Goal: Information Seeking & Learning: Learn about a topic

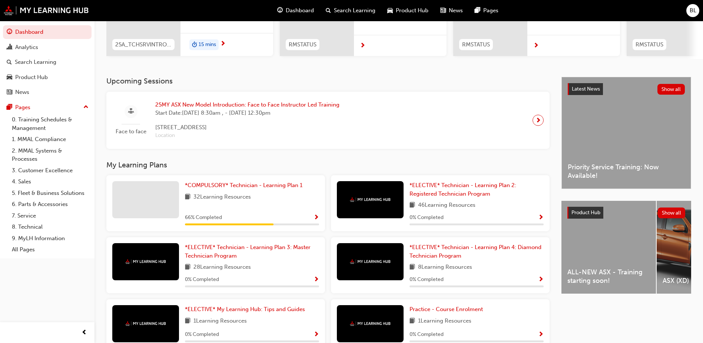
scroll to position [111, 0]
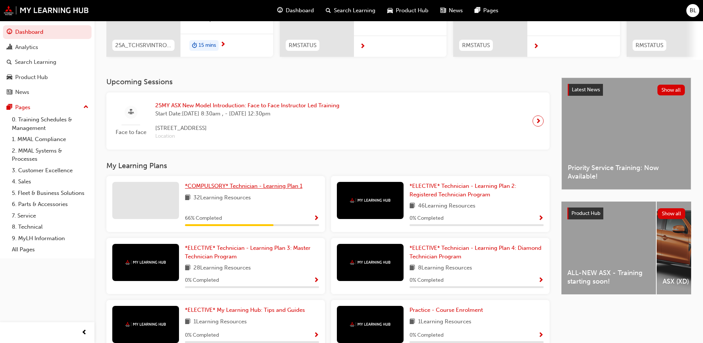
click at [249, 189] on span "*COMPULSORY* Technician - Learning Plan 1" at bounding box center [244, 185] width 118 height 7
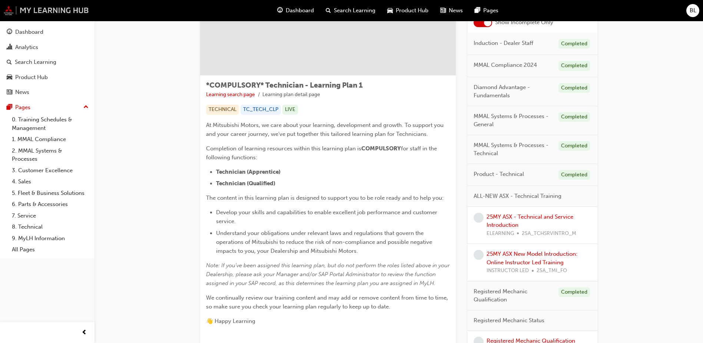
scroll to position [74, 0]
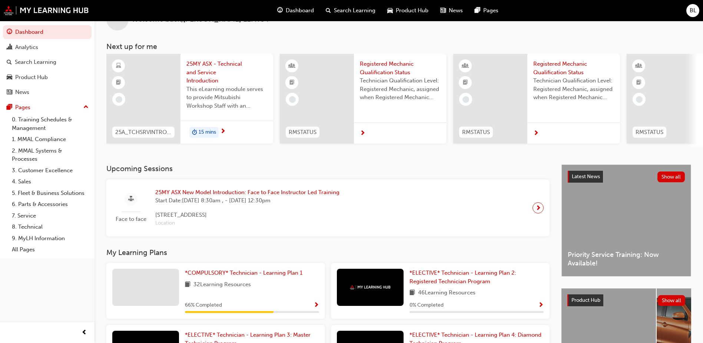
scroll to position [9, 0]
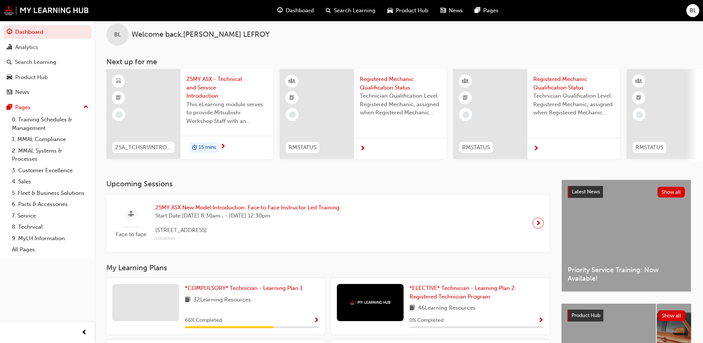
click at [197, 82] on span "25MY ASX - Technical and Service Introduction" at bounding box center [226, 87] width 81 height 25
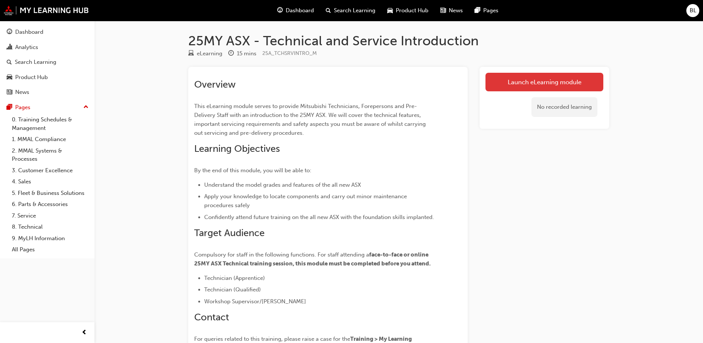
click at [506, 84] on link "Launch eLearning module" at bounding box center [545, 82] width 118 height 19
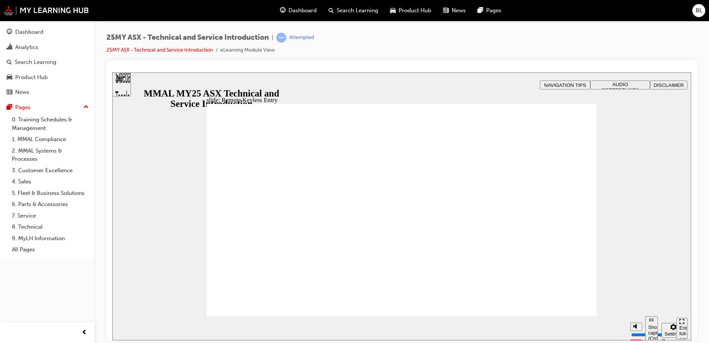
type input "13"
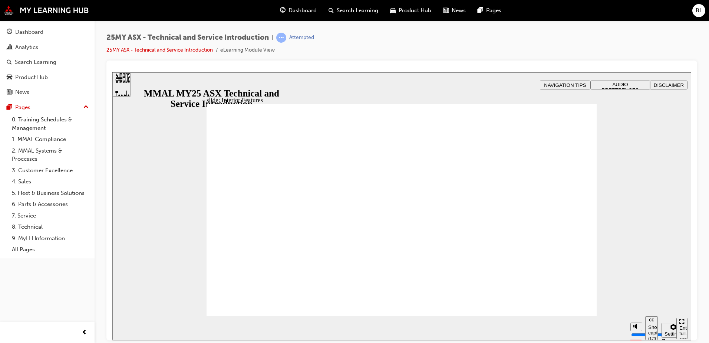
type input "5"
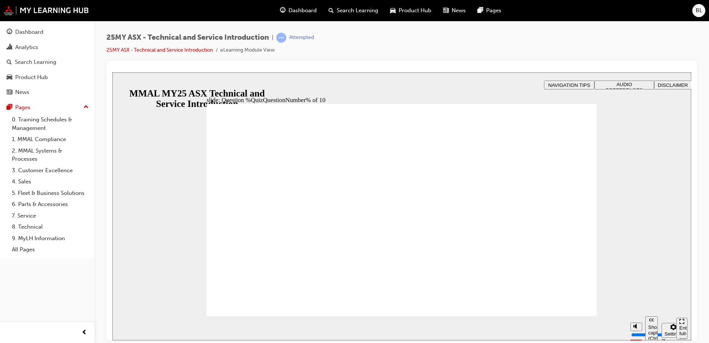
radio input "true"
radio input "false"
radio input "true"
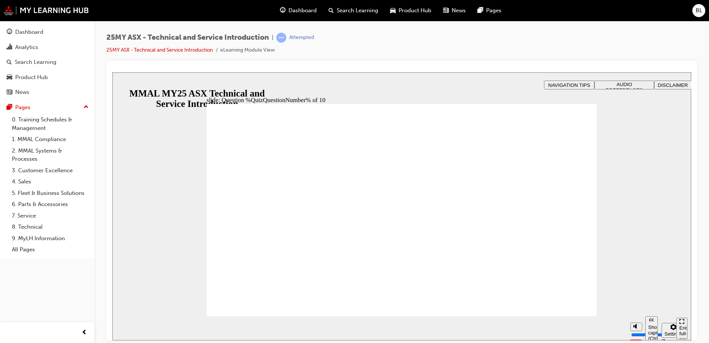
radio input "true"
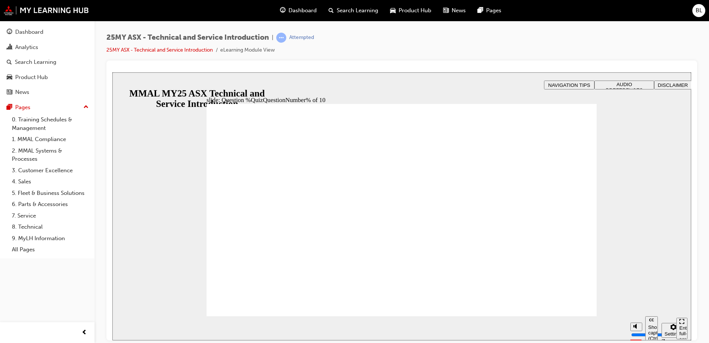
radio input "true"
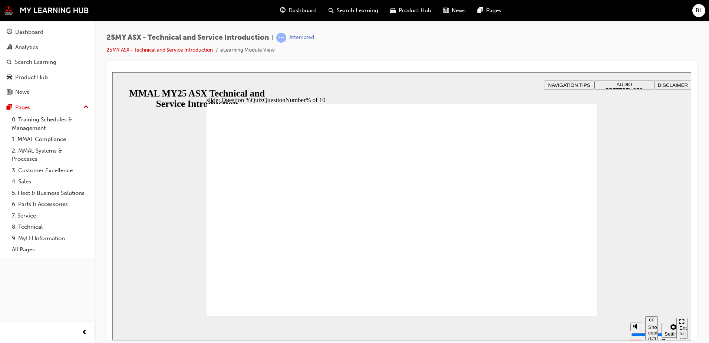
radio input "true"
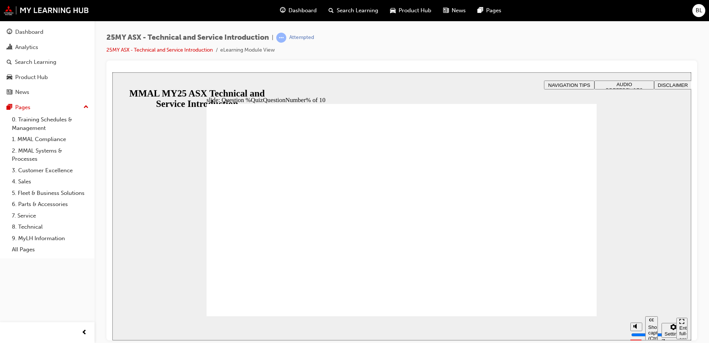
radio input "true"
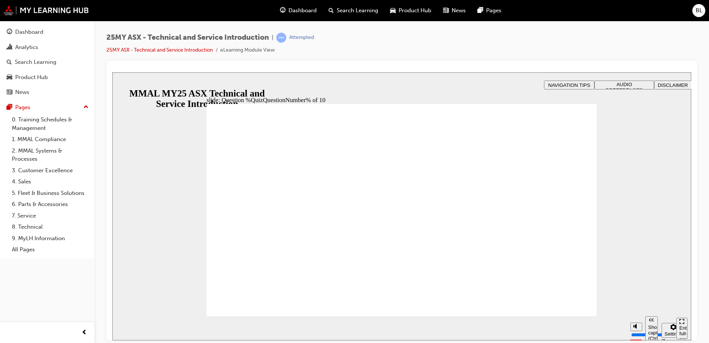
radio input "true"
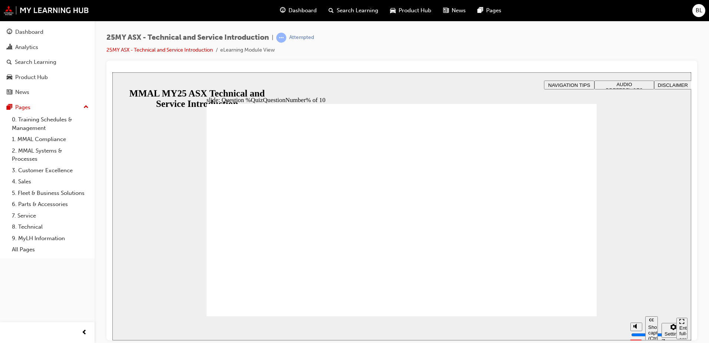
radio input "true"
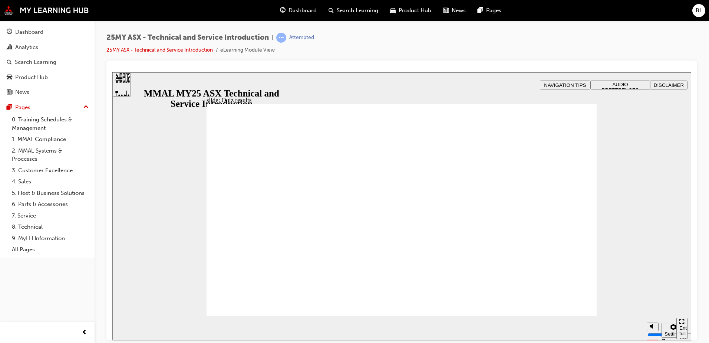
radio input "true"
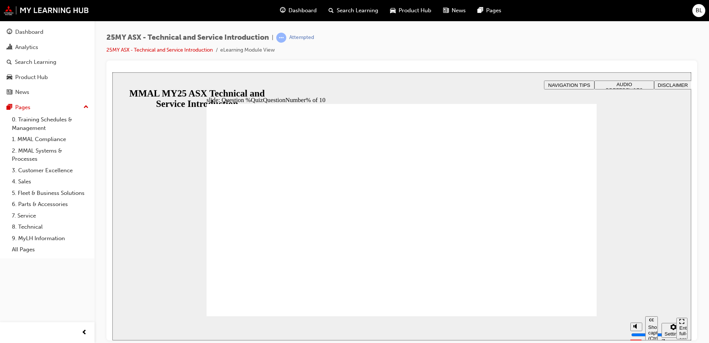
radio input "true"
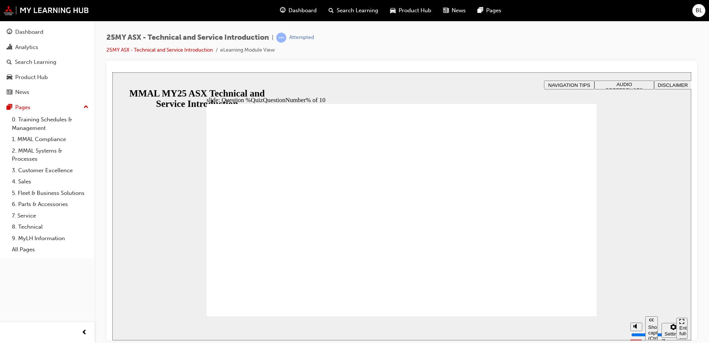
radio input "true"
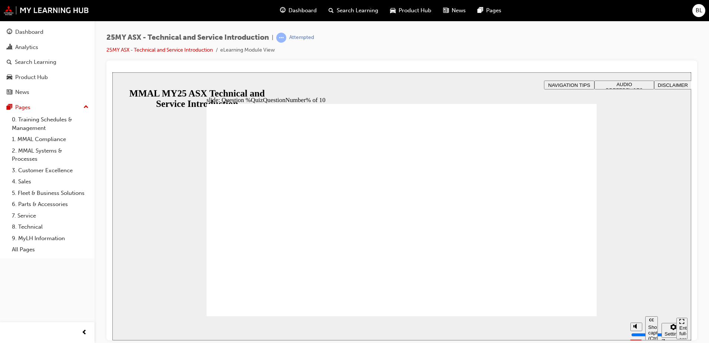
radio input "true"
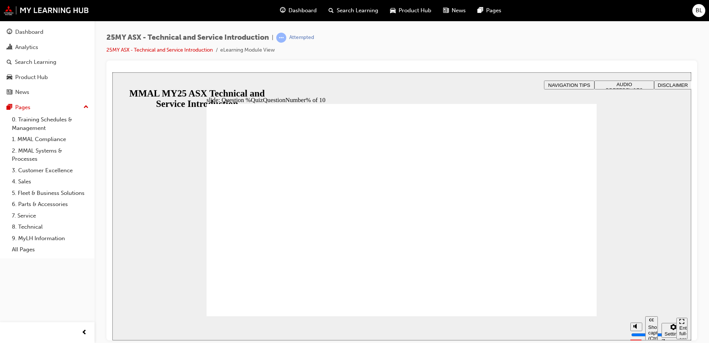
radio input "true"
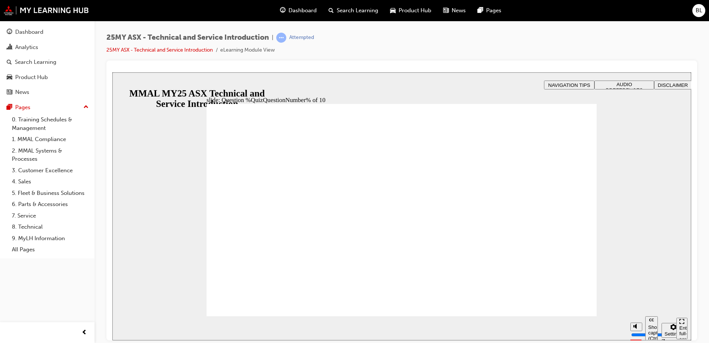
radio input "true"
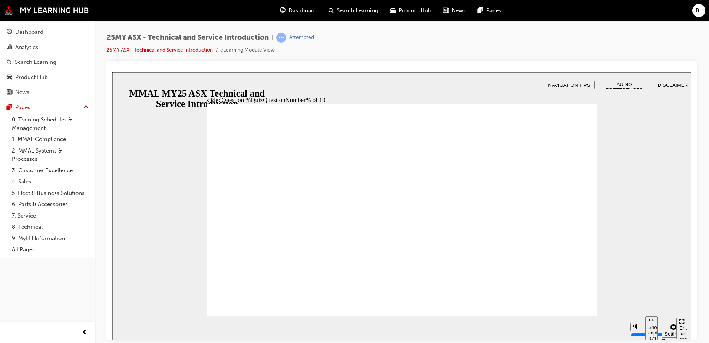
radio input "true"
